Goal: Check status: Check status

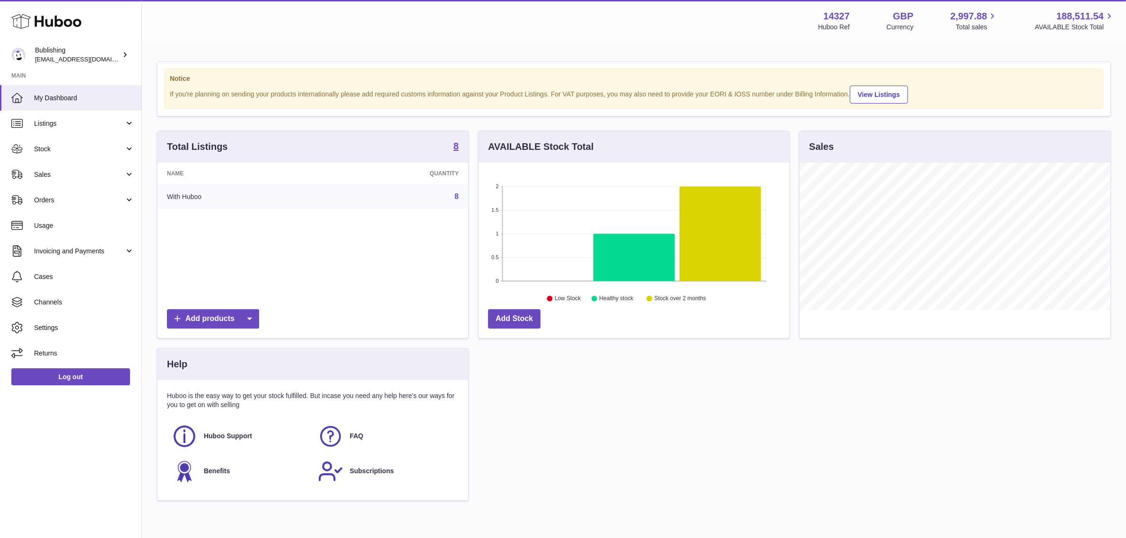
scroll to position [147, 311]
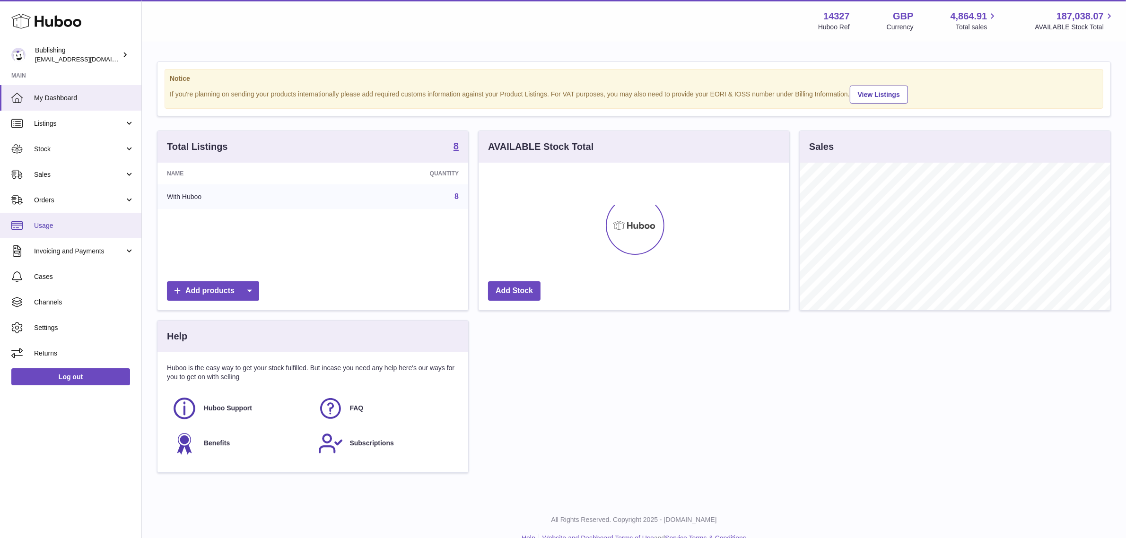
scroll to position [147, 311]
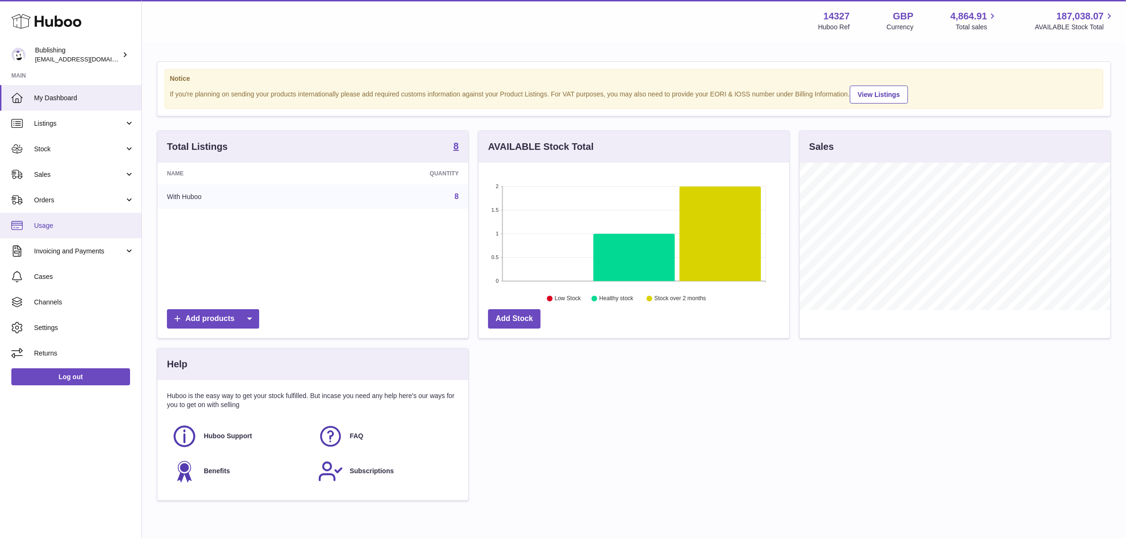
click at [66, 221] on span "Usage" at bounding box center [84, 225] width 100 height 9
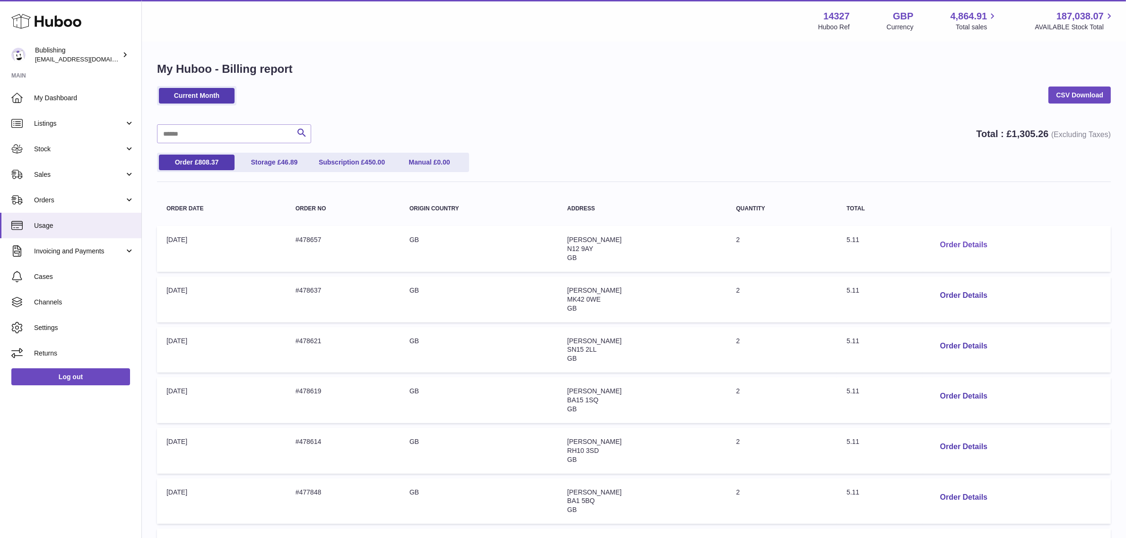
click at [952, 237] on button "Order Details" at bounding box center [964, 245] width 62 height 19
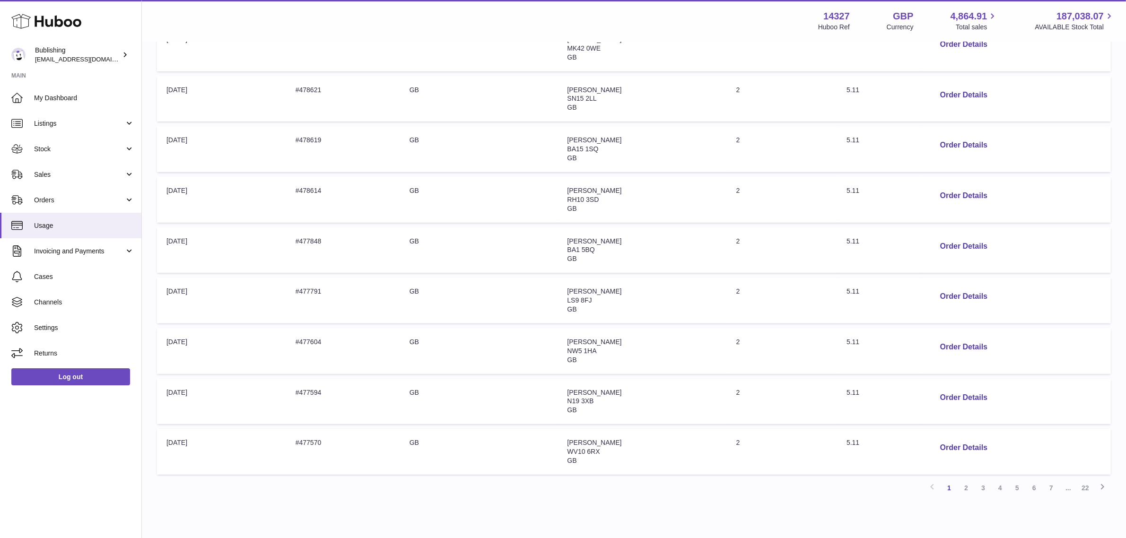
scroll to position [291, 0]
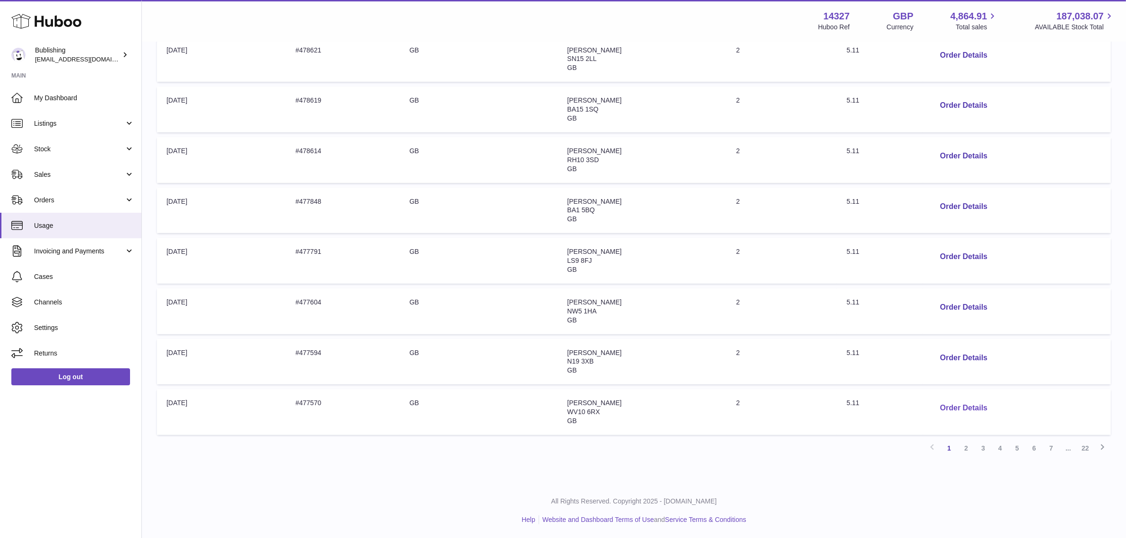
click at [952, 404] on button "Order Details" at bounding box center [964, 408] width 62 height 19
click at [966, 448] on link "2" at bounding box center [966, 448] width 17 height 17
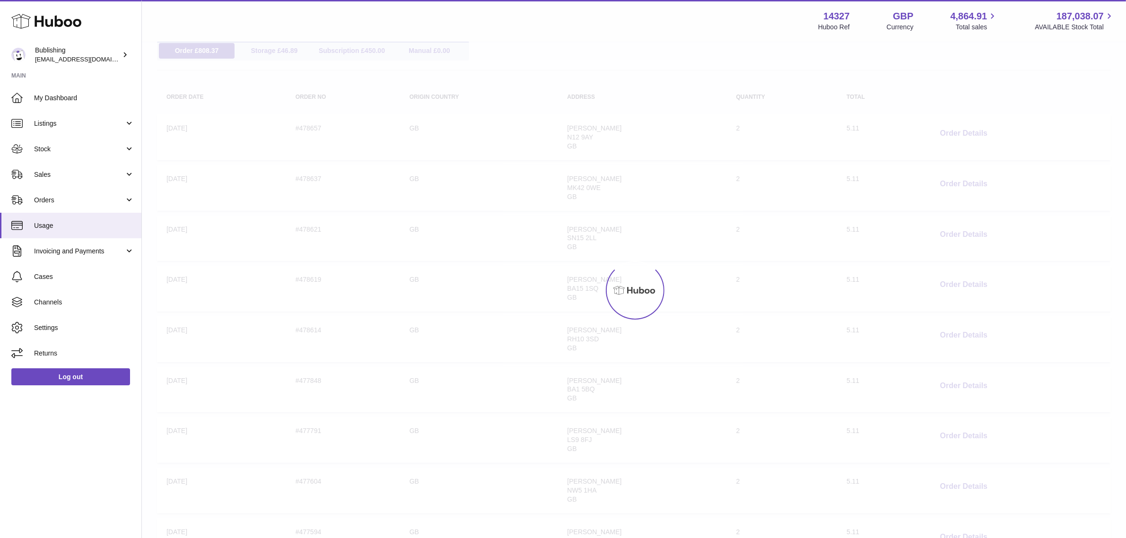
scroll to position [43, 0]
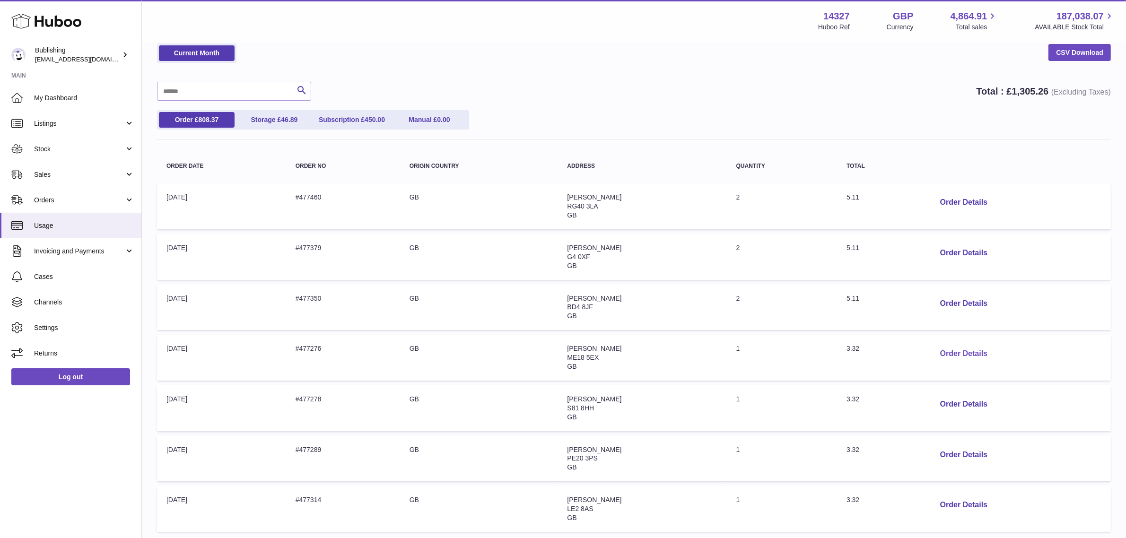
click at [968, 349] on button "Order Details" at bounding box center [964, 353] width 62 height 19
